Goal: Information Seeking & Learning: Check status

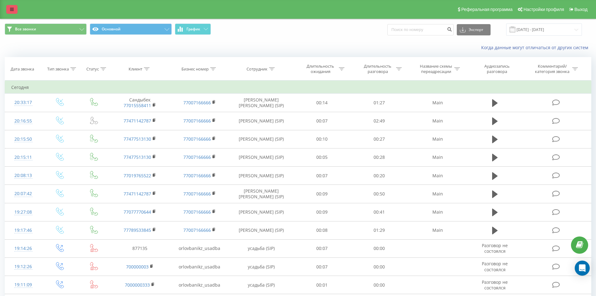
click at [7, 10] on link at bounding box center [11, 9] width 11 height 9
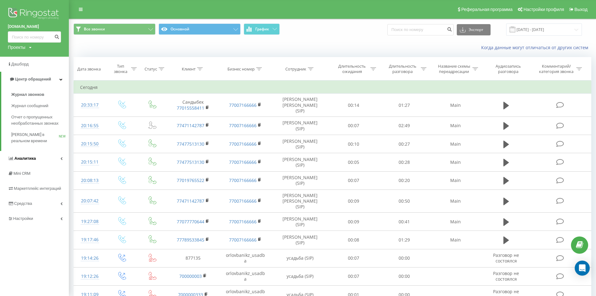
click at [32, 154] on link "Аналитика" at bounding box center [34, 158] width 69 height 15
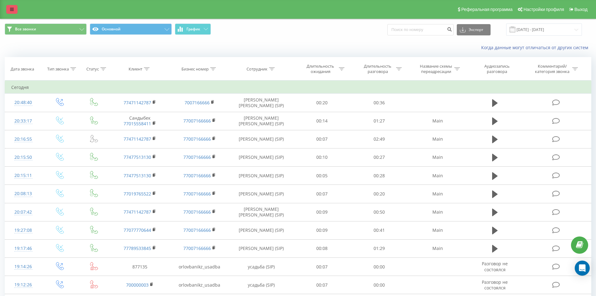
click at [15, 13] on link at bounding box center [11, 9] width 11 height 9
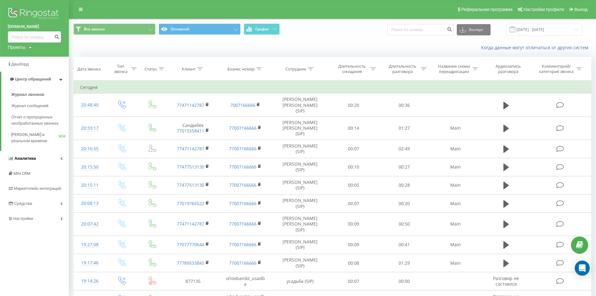
click at [24, 157] on span "Аналитика" at bounding box center [25, 158] width 22 height 5
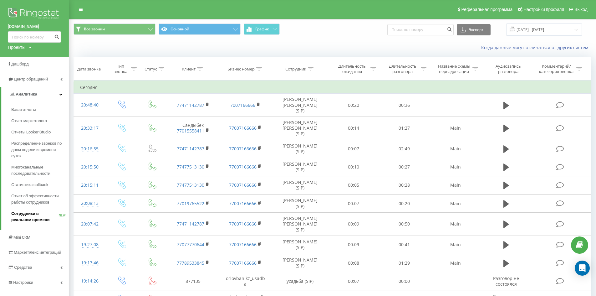
click at [21, 215] on span "Сотрудники в реальном времени" at bounding box center [35, 216] width 48 height 13
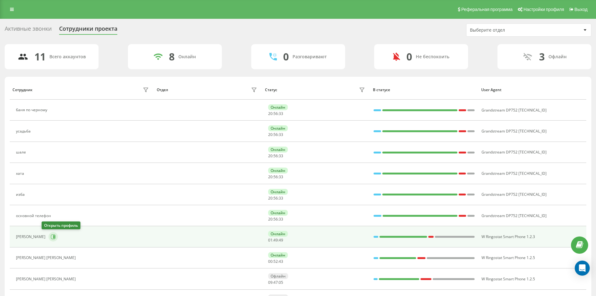
click at [49, 238] on button at bounding box center [53, 236] width 9 height 9
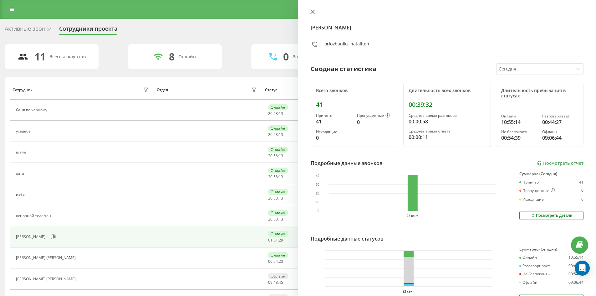
click at [311, 12] on icon at bounding box center [313, 12] width 4 height 4
